Goal: Communication & Community: Connect with others

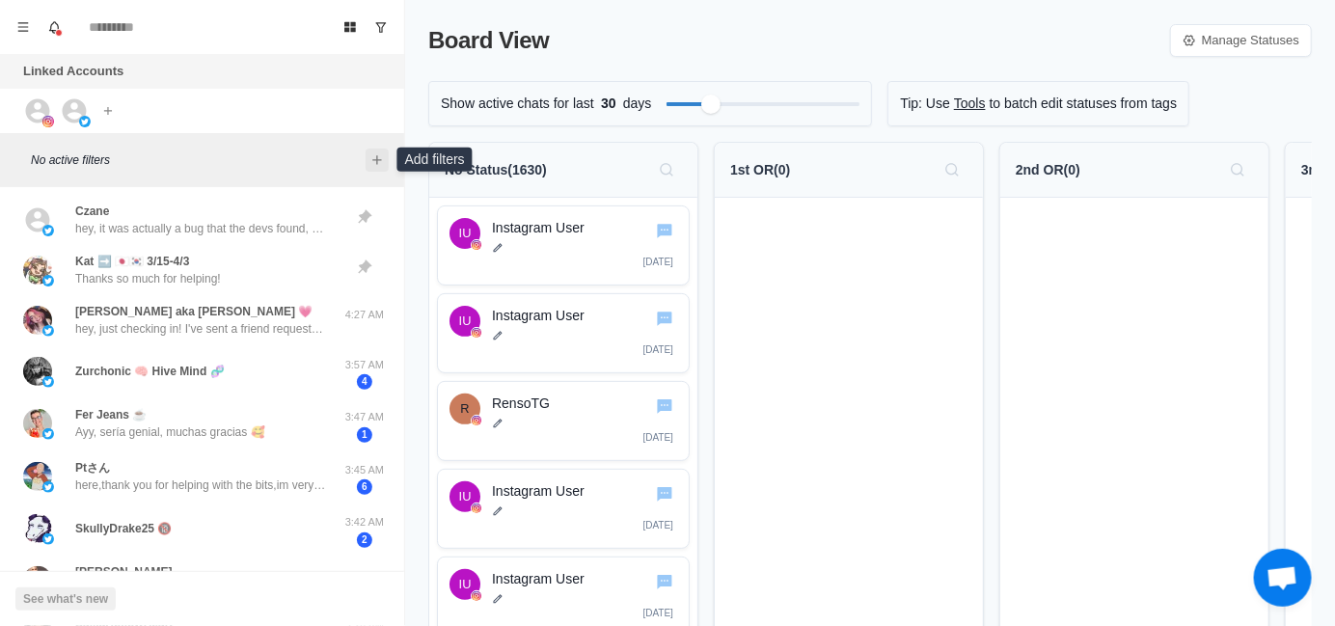
click at [377, 159] on icon "Add filters" at bounding box center [376, 159] width 9 height 9
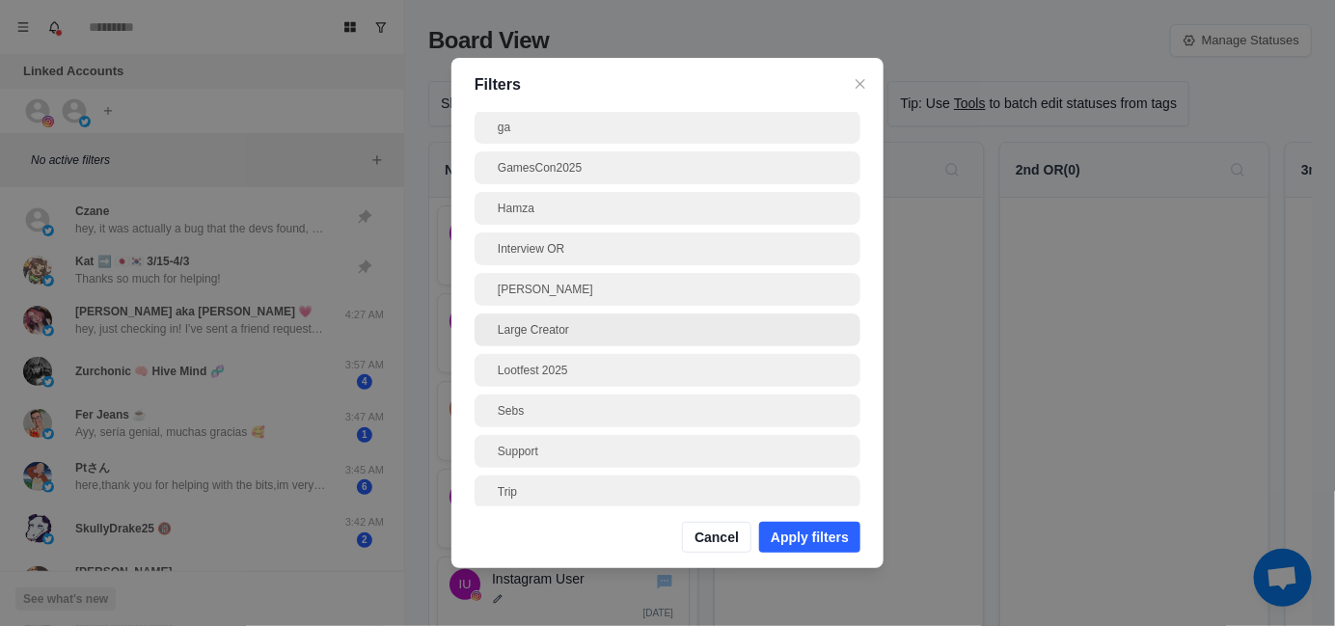
scroll to position [193, 0]
click at [568, 291] on div "[PERSON_NAME]" at bounding box center [667, 282] width 386 height 33
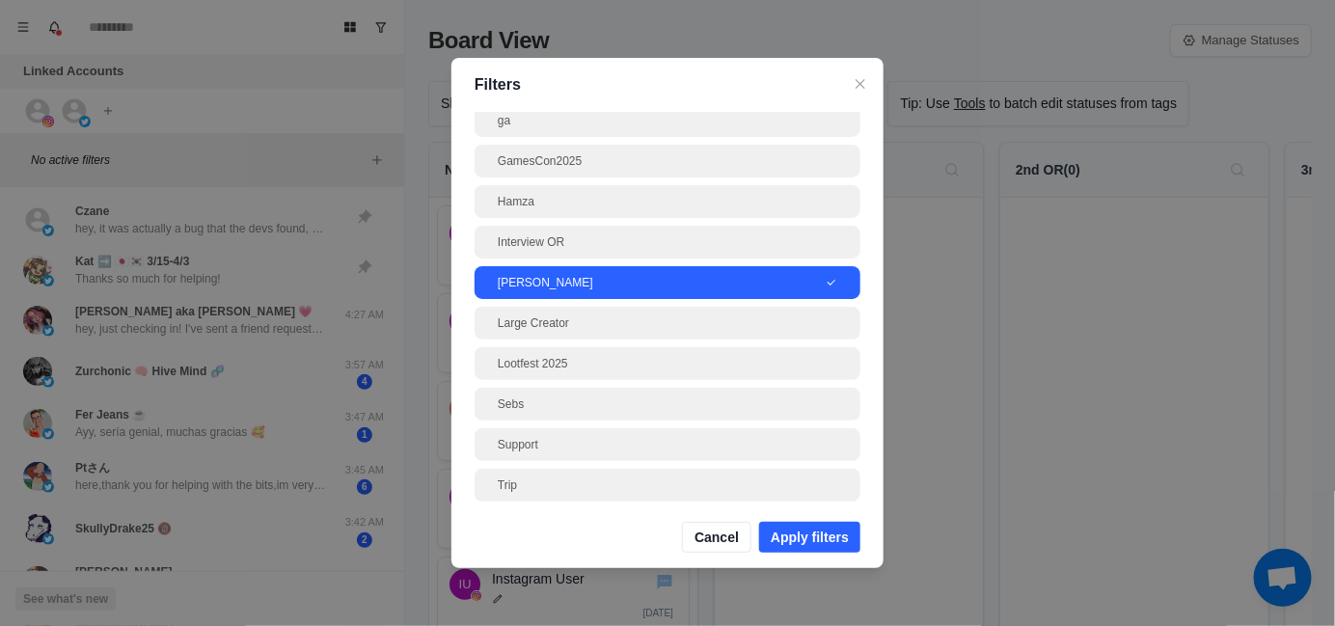
click at [813, 536] on button "Apply filters" at bounding box center [809, 537] width 101 height 31
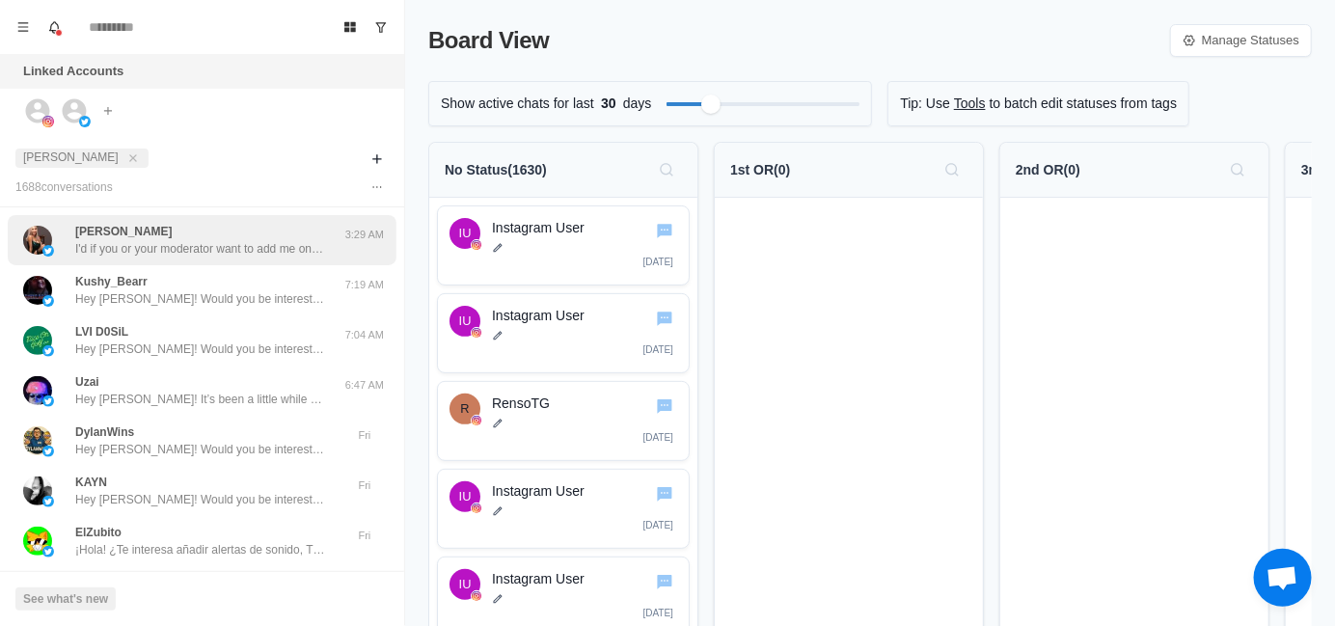
click at [174, 258] on div "[PERSON_NAME] I'd if you or your moderator want to add me on discord i'd be hap…" at bounding box center [202, 240] width 389 height 50
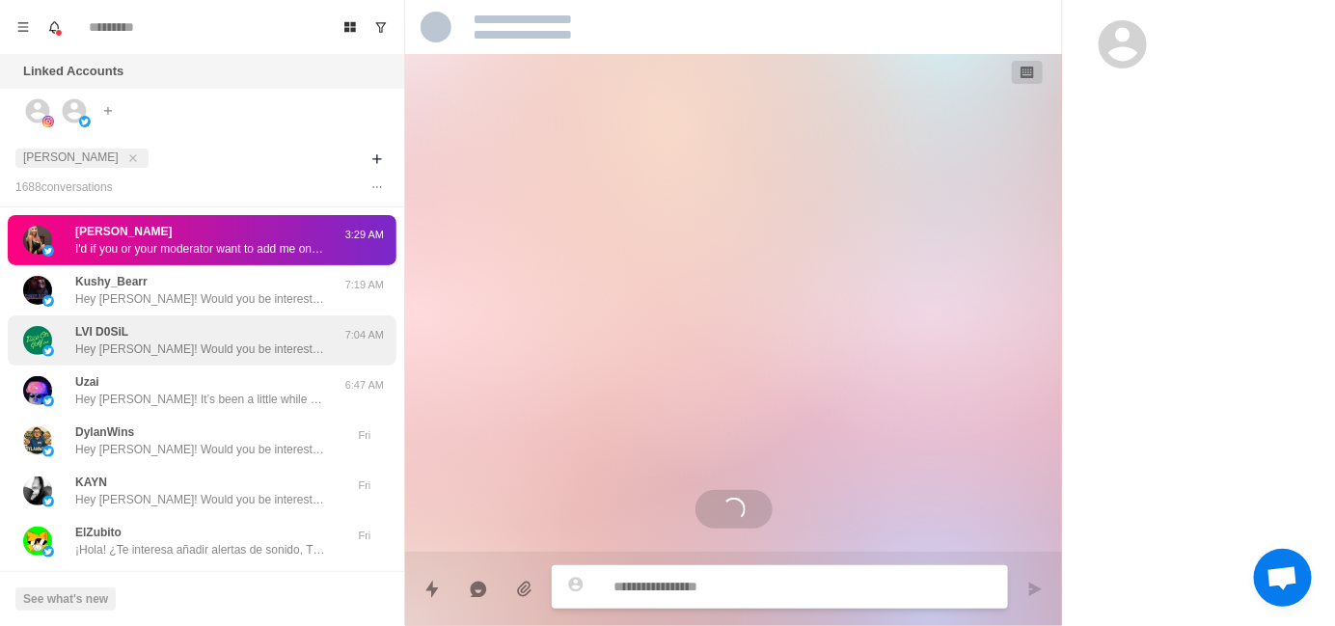
scroll to position [32, 0]
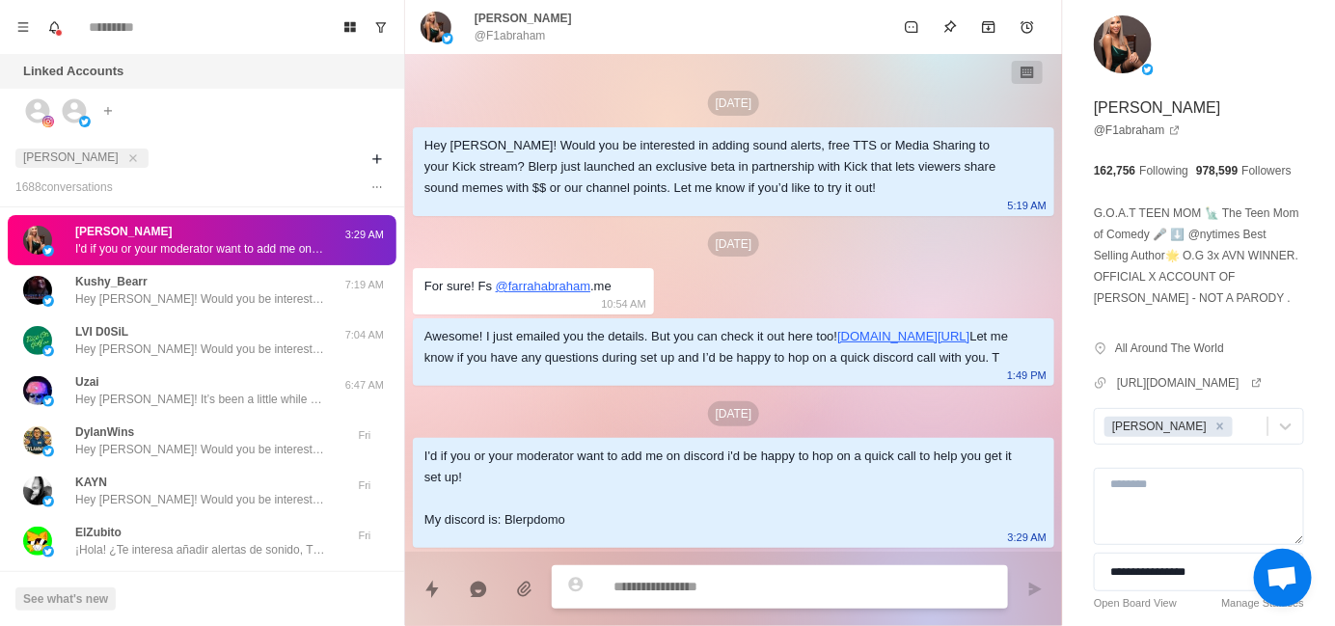
click at [487, 413] on div "[DATE]" at bounding box center [733, 413] width 641 height 25
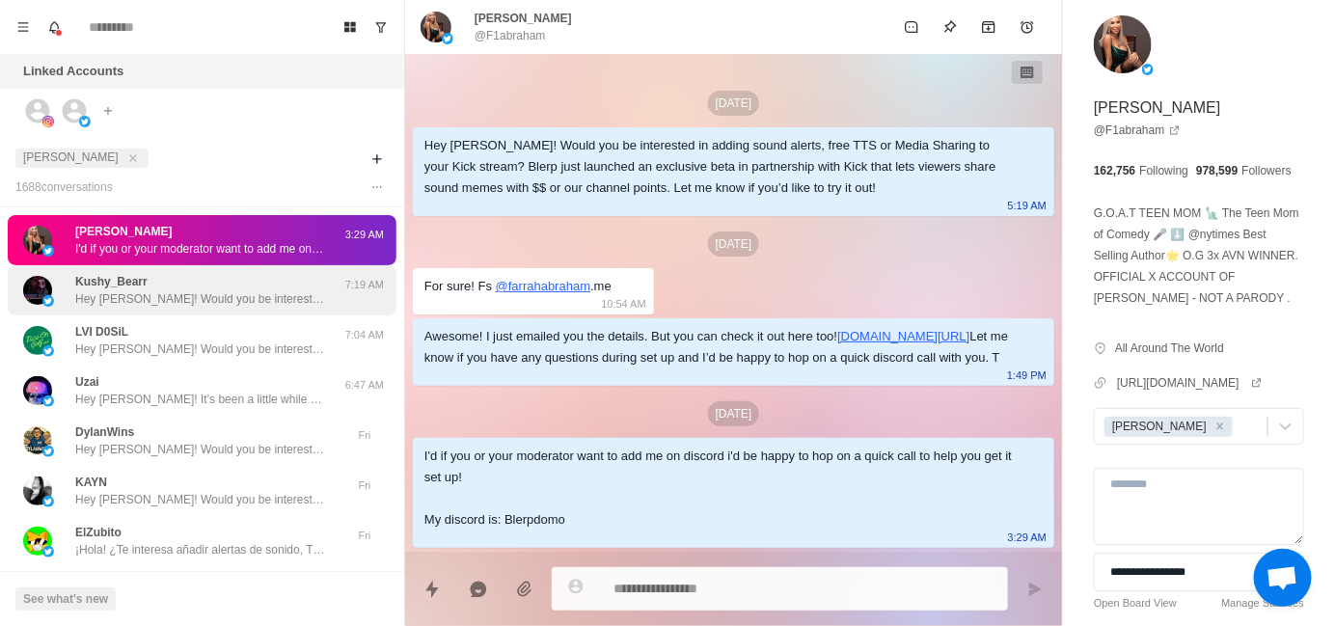
click at [174, 283] on div "Kushy_Bearr Hey [PERSON_NAME]! Would you be interested in adding sound alerts, …" at bounding box center [200, 290] width 251 height 35
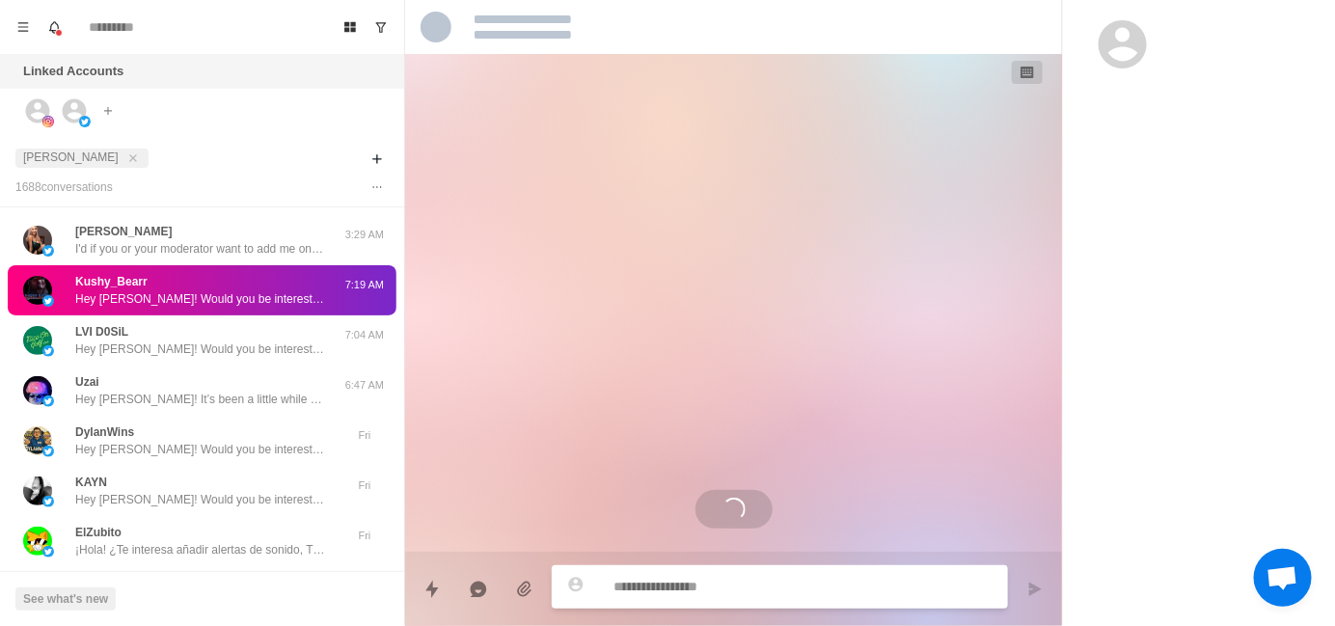
scroll to position [0, 0]
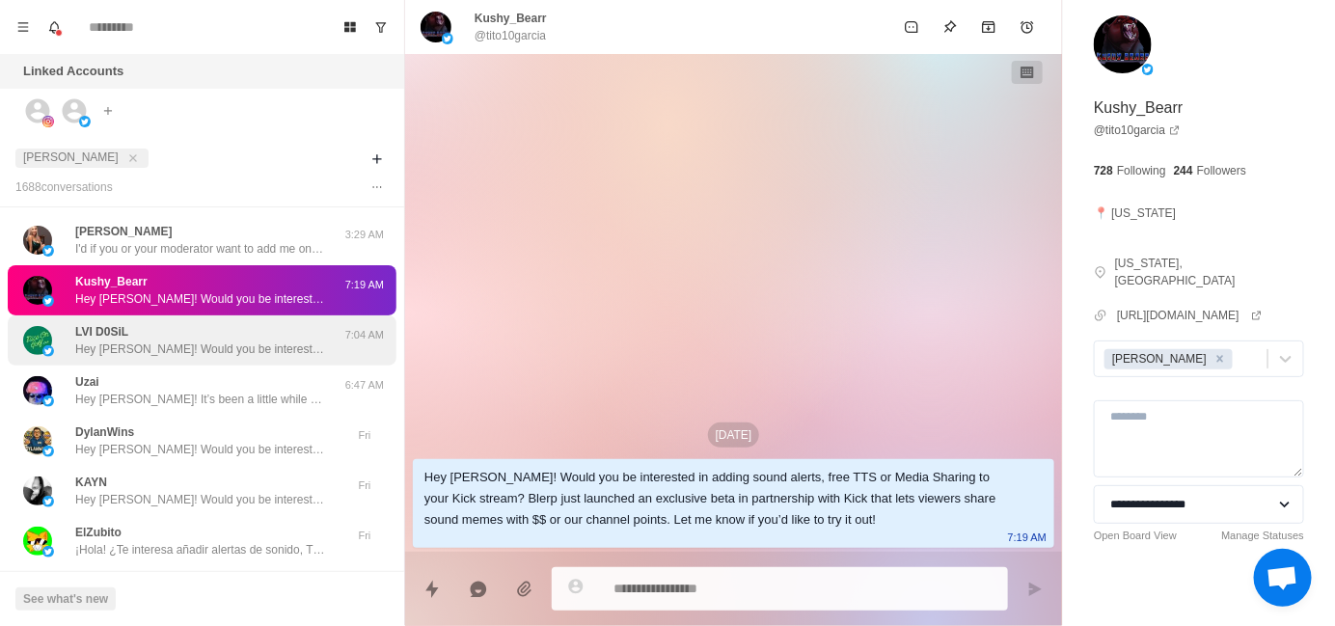
click at [217, 337] on div "LVI D0SiL Hey [PERSON_NAME]! Would you be interested in adding sound alerts, fr…" at bounding box center [200, 340] width 251 height 35
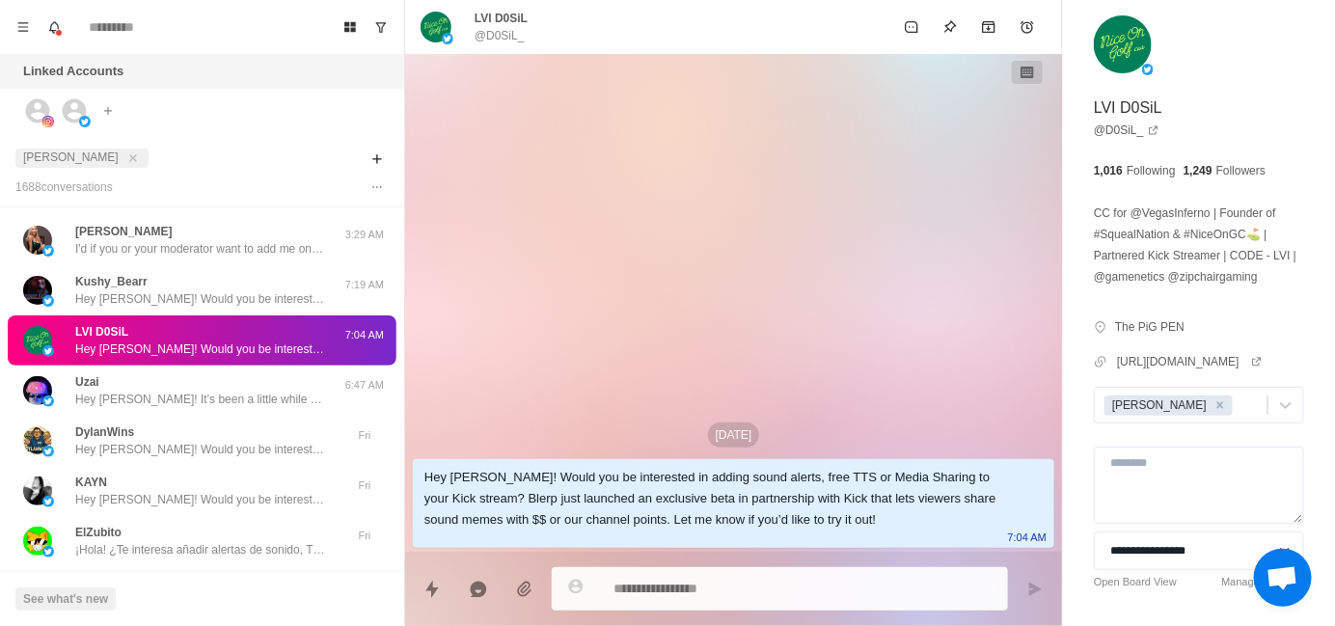
type textarea "*"
